Goal: Information Seeking & Learning: Learn about a topic

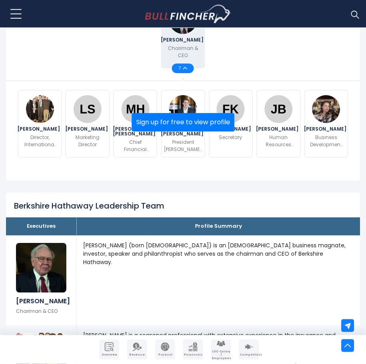
scroll to position [245, 0]
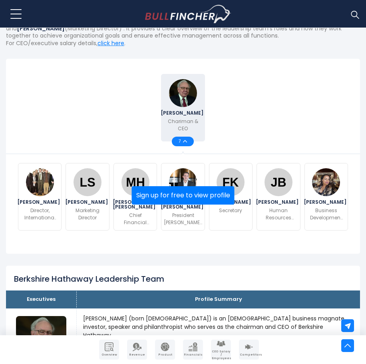
click at [186, 143] on img at bounding box center [185, 141] width 4 height 3
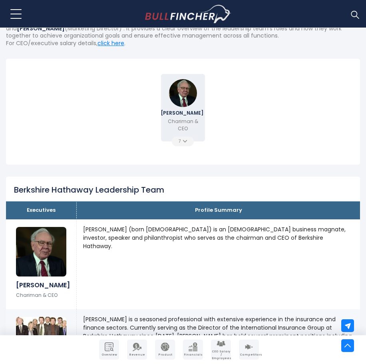
click at [184, 143] on img at bounding box center [185, 141] width 4 height 3
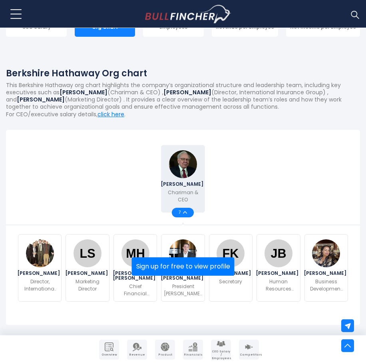
scroll to position [163, 0]
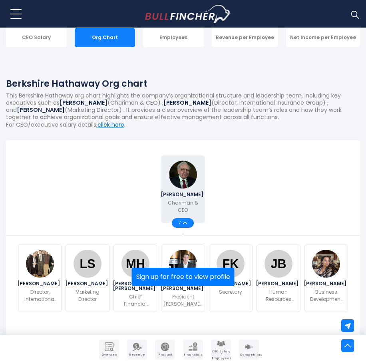
click at [108, 125] on link "click here" at bounding box center [111, 125] width 27 height 8
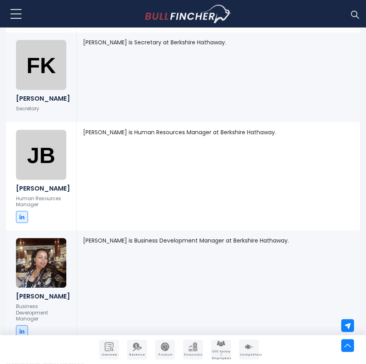
scroll to position [909, 0]
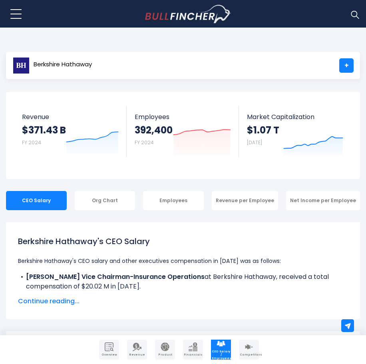
click at [4, 11] on div "Recent searches Trending searches Apple Overview Home Companies" at bounding box center [183, 14] width 366 height 28
click at [16, 14] on span at bounding box center [15, 14] width 11 height 1
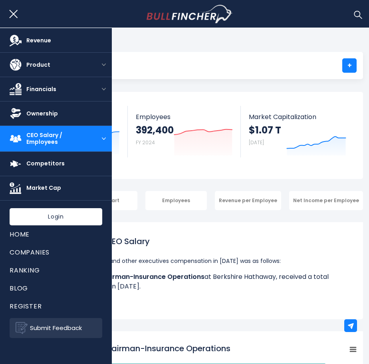
scroll to position [37, 0]
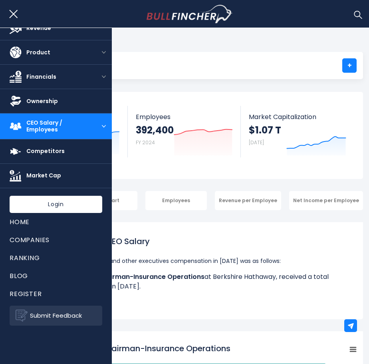
click at [36, 127] on span "CEO Salary / Employees" at bounding box center [56, 127] width 60 height 14
click at [98, 125] on button "open menu" at bounding box center [104, 127] width 16 height 26
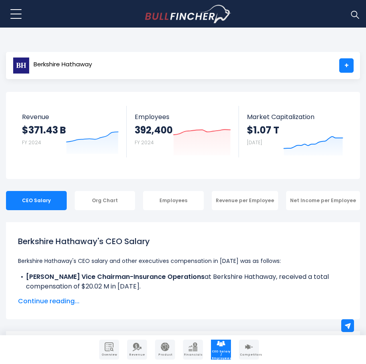
click at [16, 16] on button at bounding box center [16, 14] width 20 height 20
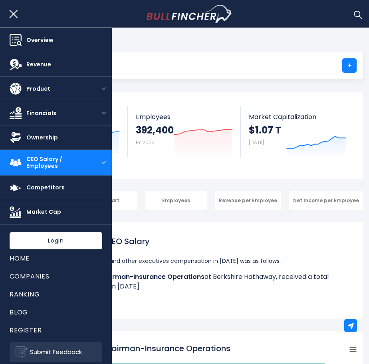
click at [100, 160] on button "open menu" at bounding box center [104, 163] width 16 height 26
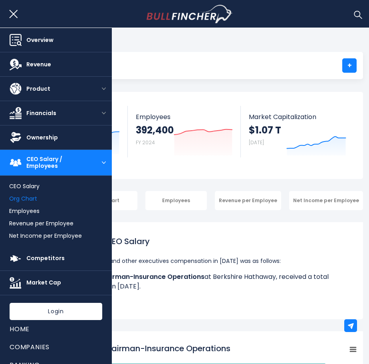
click at [26, 198] on link "Org Chart" at bounding box center [23, 199] width 28 height 8
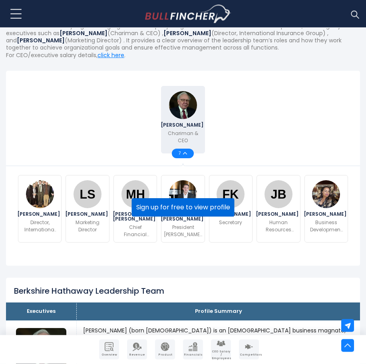
scroll to position [245, 0]
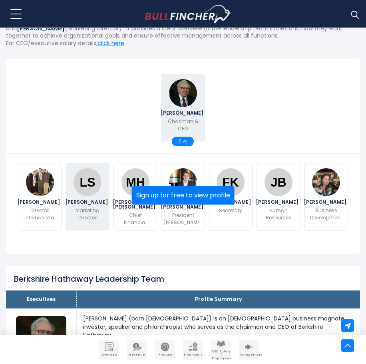
click at [78, 205] on span "Lindsey Sabol" at bounding box center [87, 202] width 45 height 5
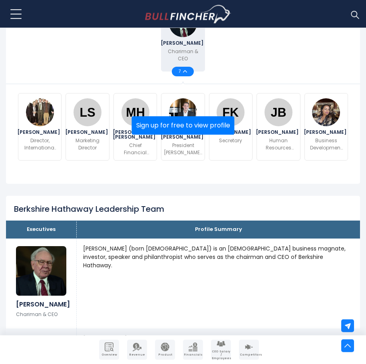
scroll to position [391, 0]
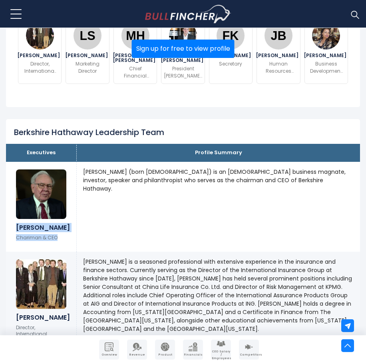
drag, startPoint x: 17, startPoint y: 235, endPoint x: 58, endPoint y: 247, distance: 43.0
click at [58, 244] on div "Warren Buffett Chariman & CEO" at bounding box center [41, 234] width 50 height 20
copy div "Warren Buffett Chariman & CEO"
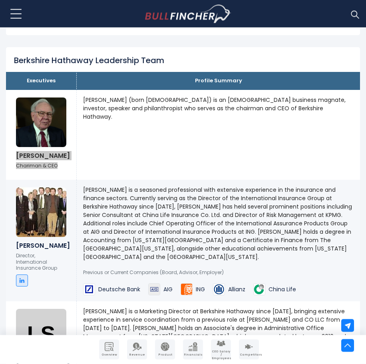
scroll to position [514, 0]
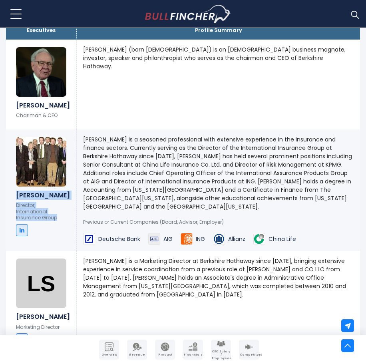
drag, startPoint x: 17, startPoint y: 205, endPoint x: 56, endPoint y: 228, distance: 44.8
click at [56, 228] on div "Clint Aristo Director, International Insurance Group" at bounding box center [41, 213] width 50 height 45
copy div "Clint Aristo Director, International Insurance Group"
click at [56, 236] on ul at bounding box center [41, 230] width 50 height 12
drag, startPoint x: 16, startPoint y: 214, endPoint x: 56, endPoint y: 227, distance: 41.7
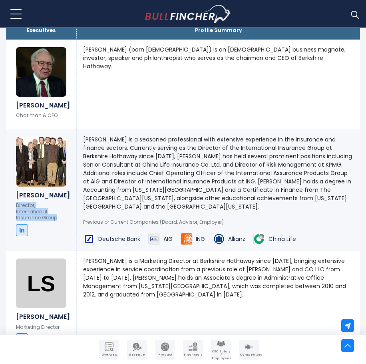
click at [56, 221] on p "Director, International Insurance Group" at bounding box center [41, 211] width 50 height 19
copy p "Director, International Insurance Group"
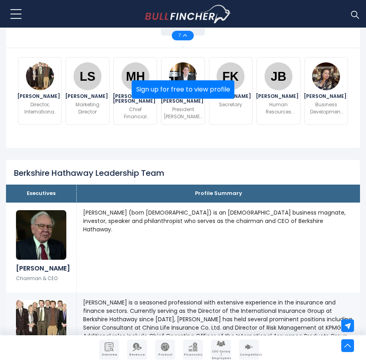
scroll to position [187, 0]
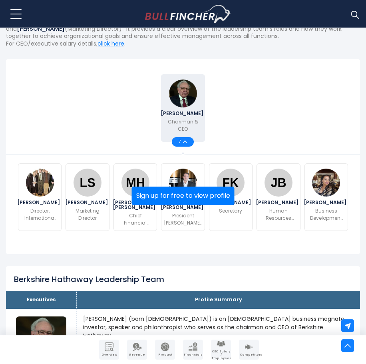
scroll to position [245, 0]
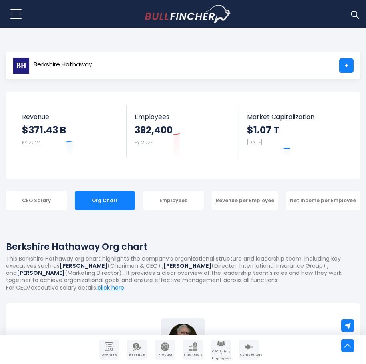
scroll to position [163, 0]
